Goal: Communication & Community: Connect with others

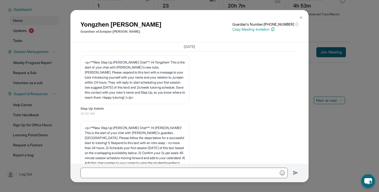
scroll to position [5567, 0]
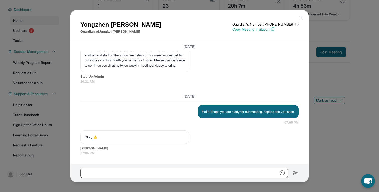
click at [320, 71] on div "[PERSON_NAME] Guardian of [PERSON_NAME] Guardian's Number: [PHONE_NUMBER] ⓘ Thi…" at bounding box center [189, 96] width 379 height 192
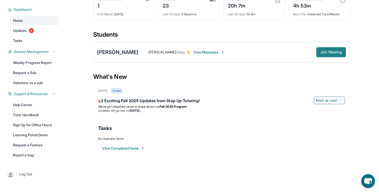
click at [338, 54] on span "Join Meeting" at bounding box center [331, 52] width 22 height 3
click at [193, 53] on span "View Messages" at bounding box center [208, 52] width 31 height 5
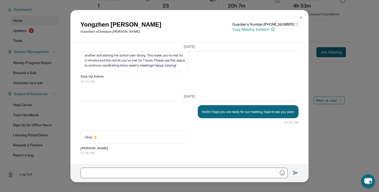
click at [229, 111] on p "Hello! I hope you are ready for our meeting, hope to see you soon." at bounding box center [248, 111] width 93 height 5
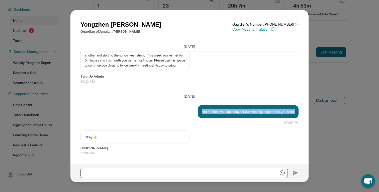
click at [229, 111] on p "Hello! I hope you are ready for our meeting, hope to see you soon." at bounding box center [248, 111] width 93 height 5
copy p "Hello! I hope you are ready for our meeting, hope to see you soon."
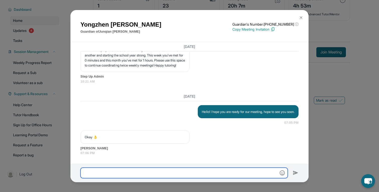
click at [195, 176] on input "text" at bounding box center [183, 172] width 207 height 11
paste input "**********"
type input "**********"
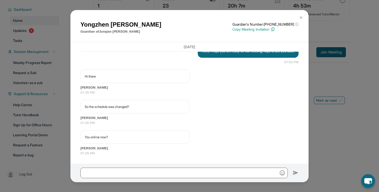
scroll to position [5704, 0]
click at [116, 58] on div "Hello! I hope you are ready for our meeting, hope to see you soon. 07:02 PM" at bounding box center [189, 55] width 218 height 20
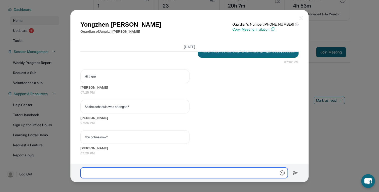
click at [131, 174] on input "text" at bounding box center [183, 172] width 207 height 11
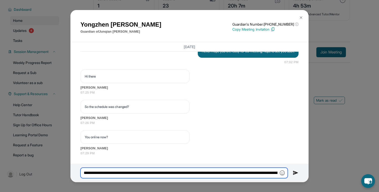
scroll to position [0, 64]
type input "**********"
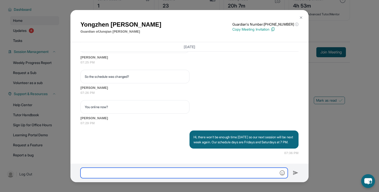
scroll to position [5739, 0]
